Goal: Task Accomplishment & Management: Use online tool/utility

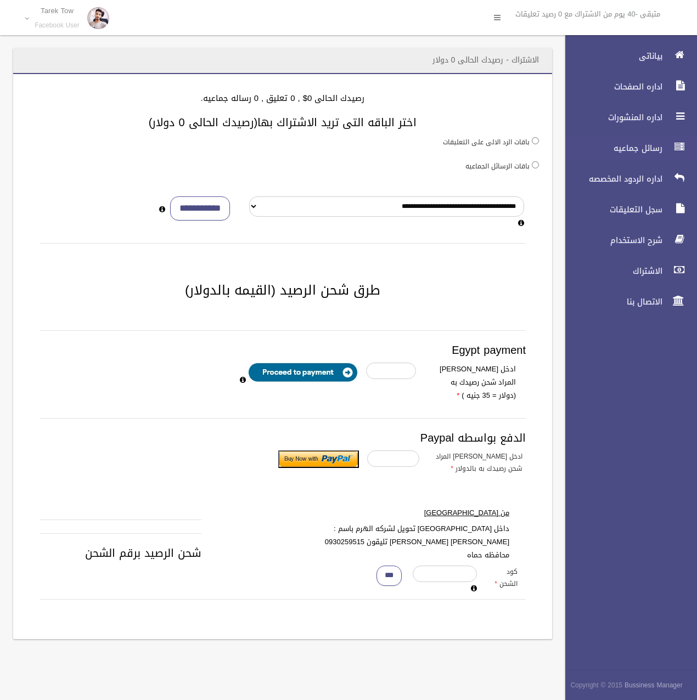
click at [652, 147] on span "رسائل جماعيه" at bounding box center [611, 148] width 110 height 11
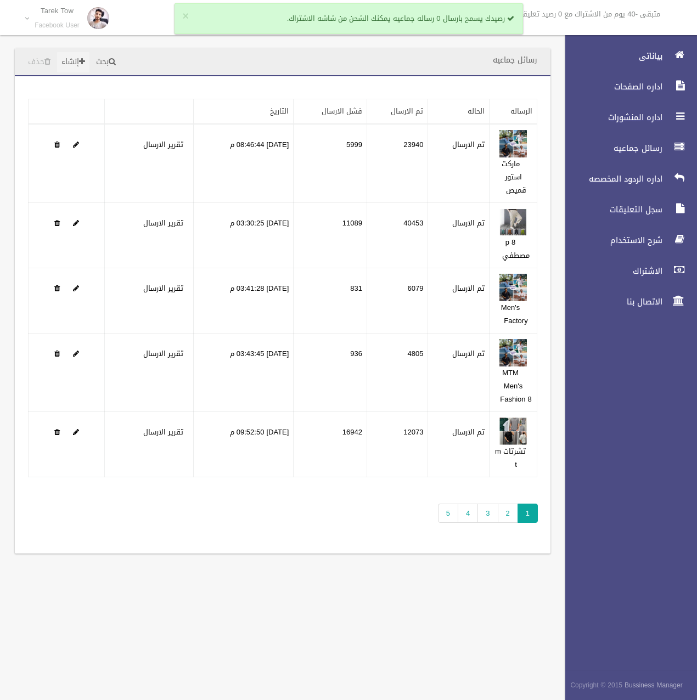
click at [85, 58] on span at bounding box center [82, 62] width 6 height 8
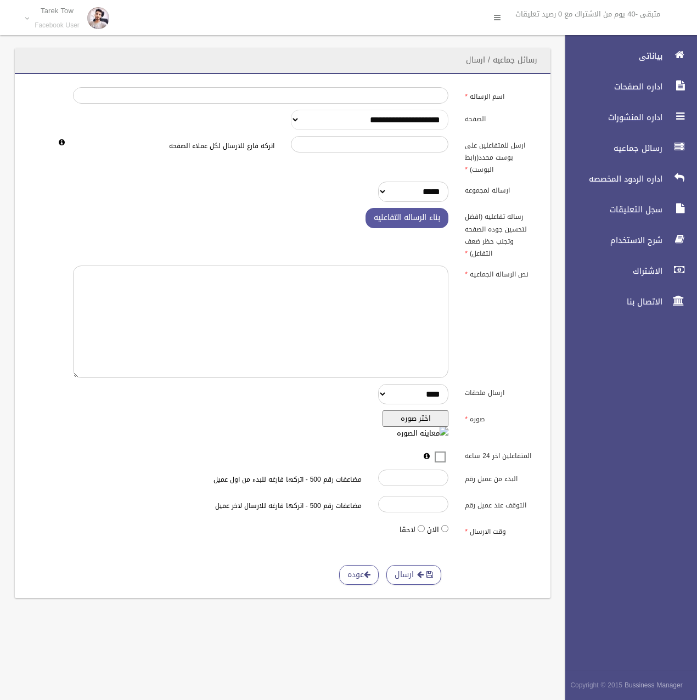
click at [390, 125] on select "**********" at bounding box center [370, 120] width 158 height 20
